Goal: Register for event/course

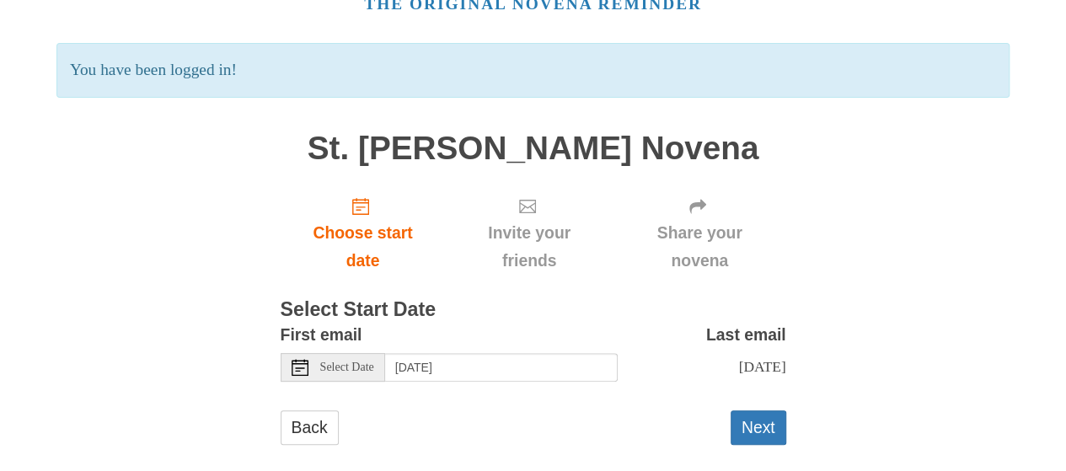
scroll to position [127, 0]
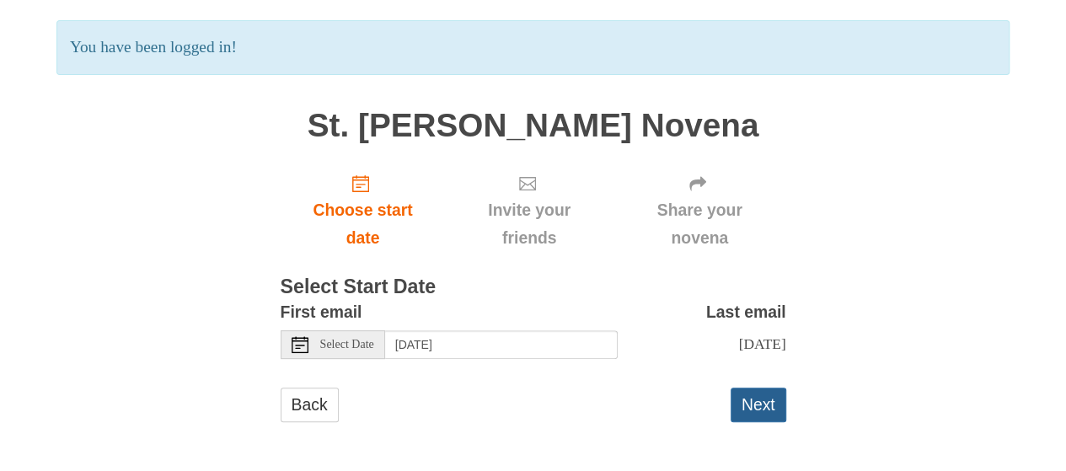
click at [763, 404] on button "Next" at bounding box center [758, 405] width 56 height 35
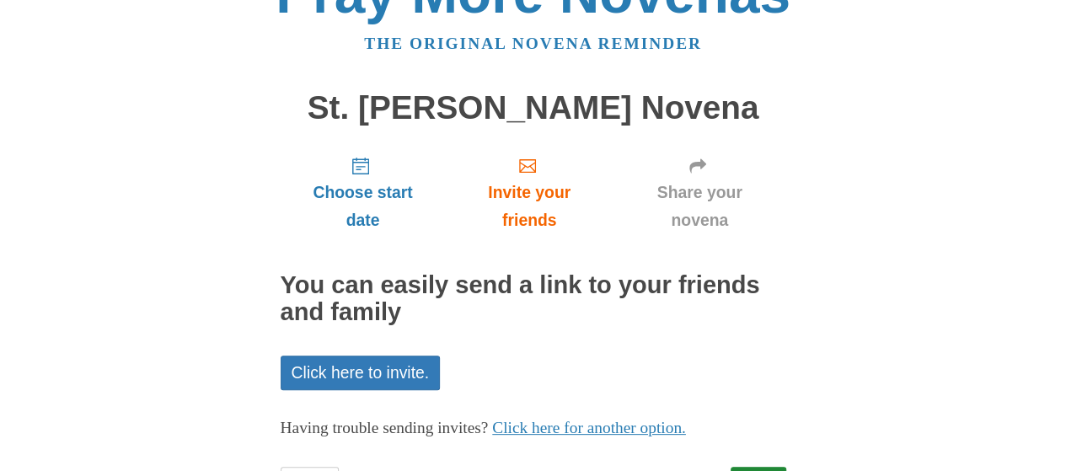
scroll to position [127, 0]
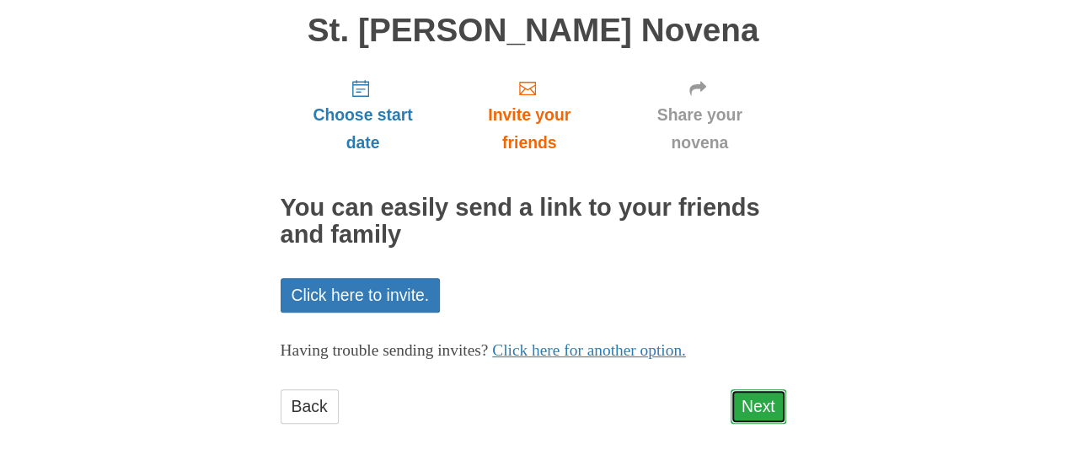
click at [749, 413] on link "Next" at bounding box center [758, 406] width 56 height 35
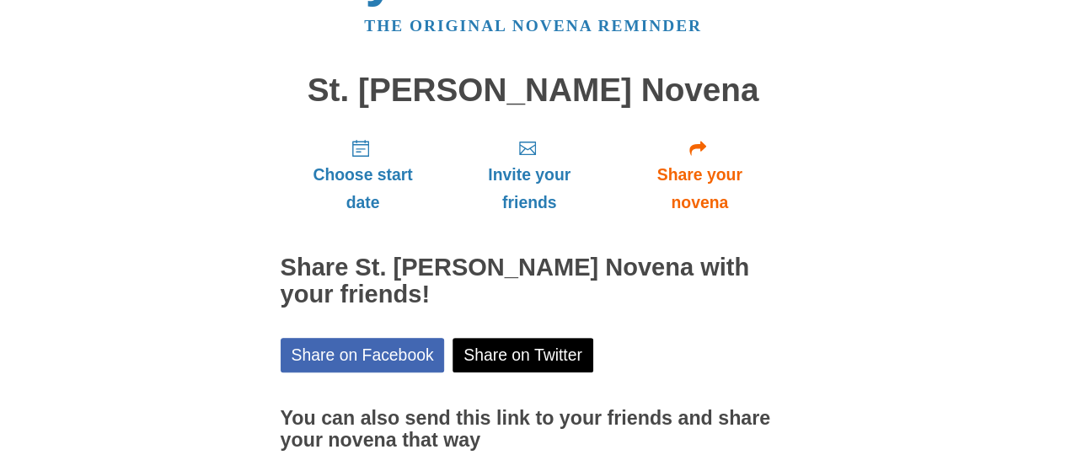
scroll to position [204, 0]
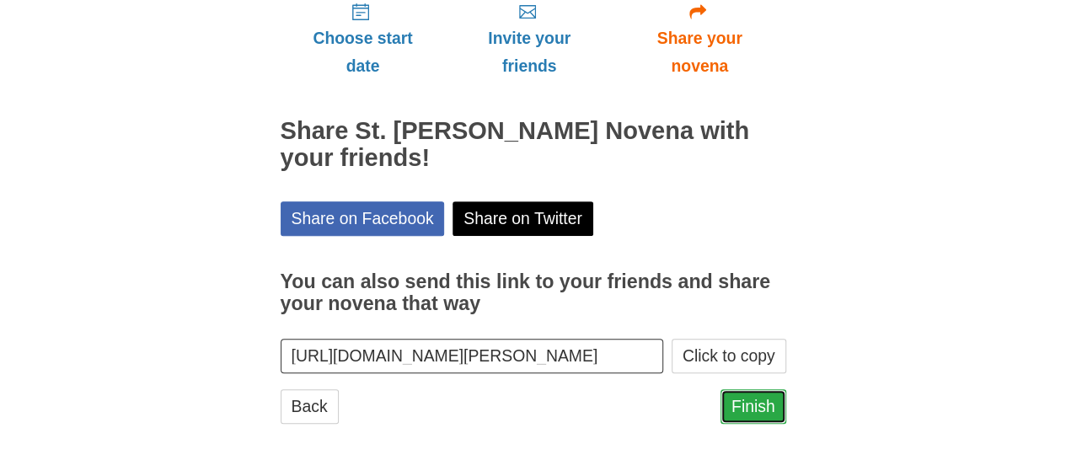
click at [750, 409] on link "Finish" at bounding box center [753, 406] width 66 height 35
